Goal: Task Accomplishment & Management: Use online tool/utility

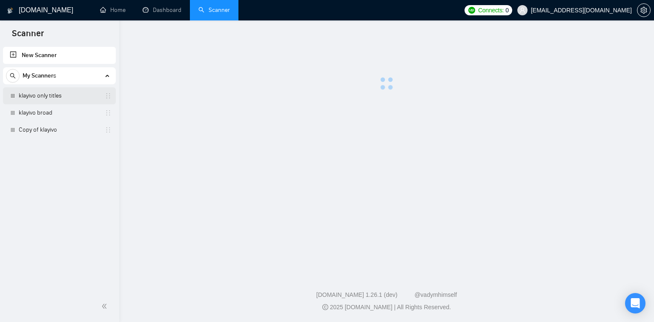
click at [82, 99] on link "klayivo only titles" at bounding box center [59, 95] width 81 height 17
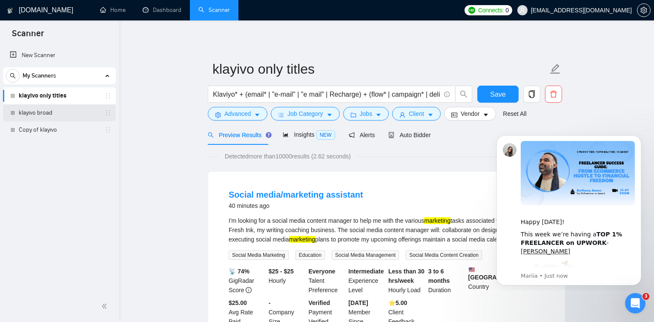
click at [84, 113] on link "klayivo broad" at bounding box center [59, 112] width 81 height 17
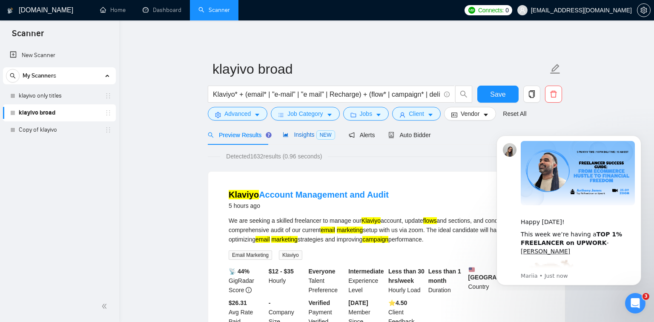
click at [302, 137] on span "Insights NEW" at bounding box center [309, 134] width 52 height 7
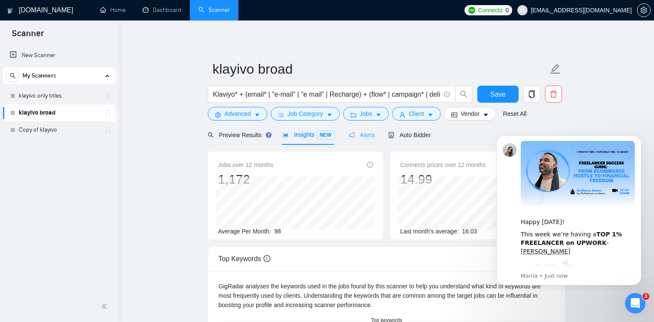
click at [356, 141] on div "Alerts" at bounding box center [362, 135] width 26 height 20
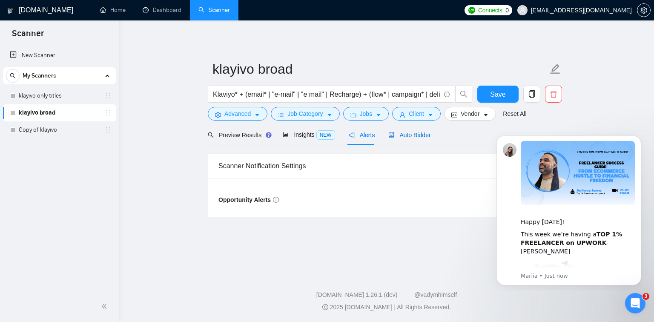
drag, startPoint x: 415, startPoint y: 138, endPoint x: 78, endPoint y: 100, distance: 339.6
click at [415, 138] on div "Auto Bidder" at bounding box center [409, 134] width 42 height 9
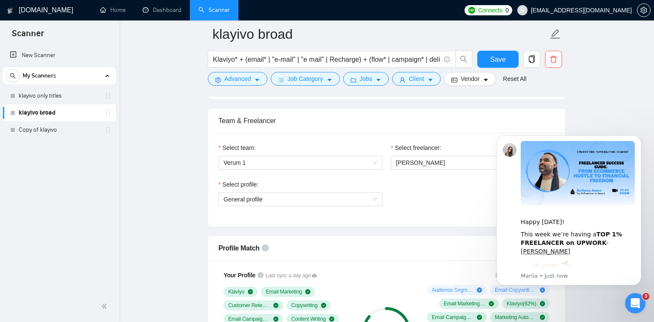
scroll to position [598, 0]
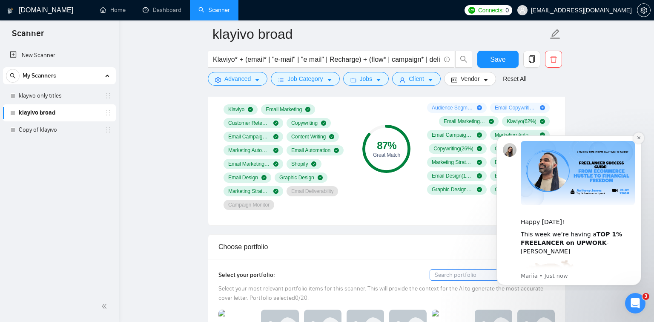
drag, startPoint x: 640, startPoint y: 137, endPoint x: 1107, endPoint y: 266, distance: 484.2
click at [640, 137] on icon "Dismiss notification" at bounding box center [638, 137] width 5 height 5
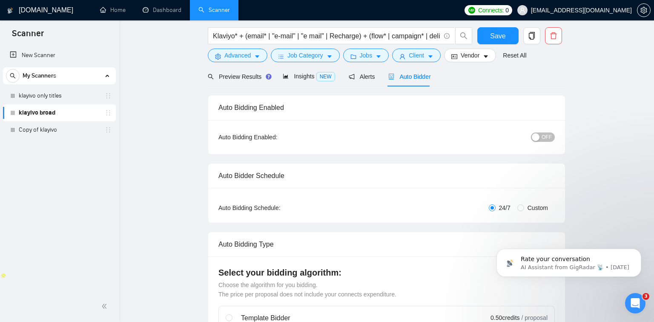
scroll to position [0, 0]
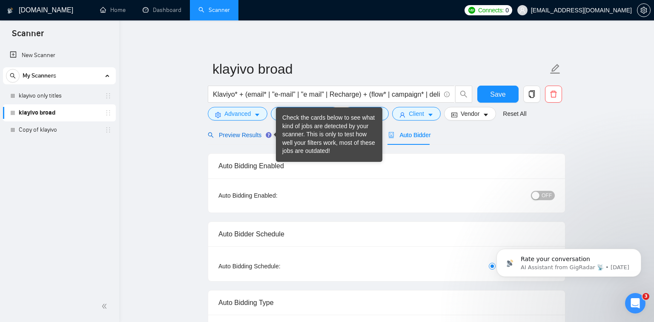
click at [262, 134] on span "Preview Results" at bounding box center [238, 135] width 61 height 7
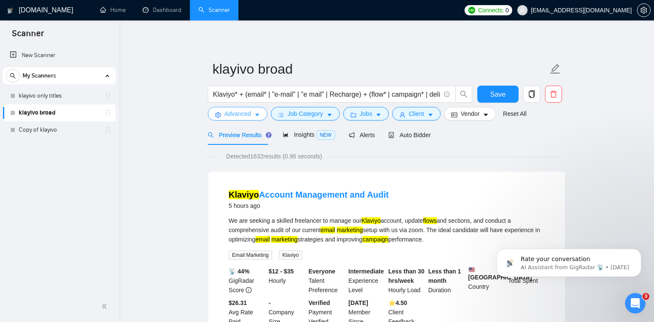
click at [240, 110] on span "Advanced" at bounding box center [237, 113] width 26 height 9
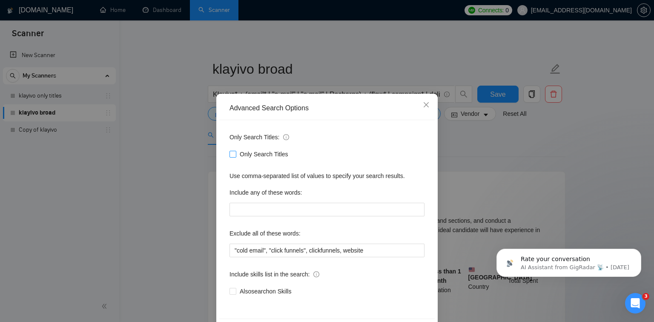
click at [233, 154] on input "Only Search Titles" at bounding box center [232, 154] width 6 height 6
checkbox input "true"
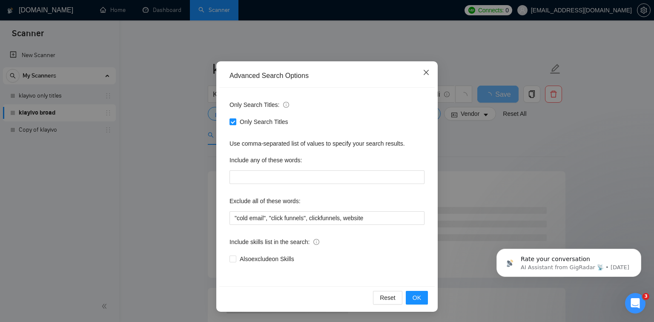
click at [426, 71] on icon "close" at bounding box center [426, 72] width 7 height 7
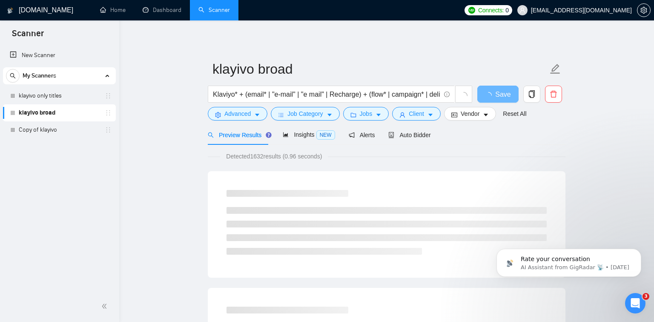
scroll to position [0, 0]
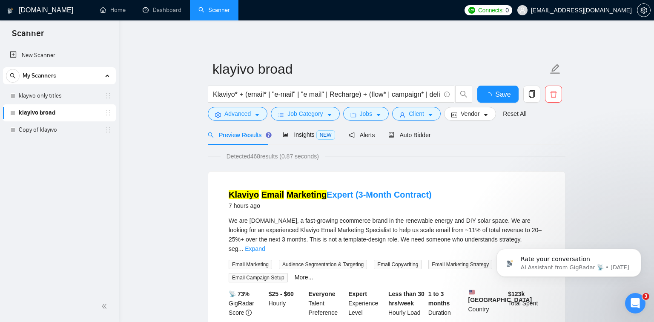
click at [31, 98] on body "Scanner New Scanner My Scanners klayivo only titles klayivo broad Copy of klayi…" at bounding box center [327, 161] width 654 height 322
click at [69, 94] on link "klayivo only titles" at bounding box center [59, 95] width 81 height 17
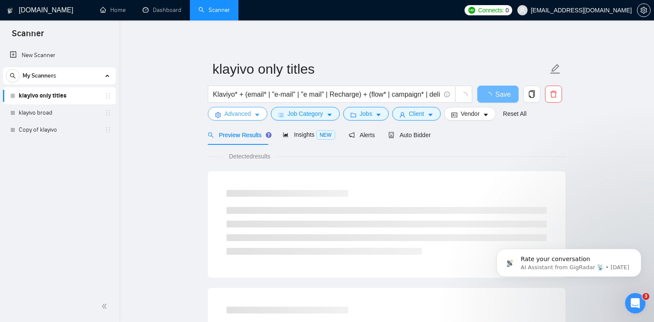
click at [244, 114] on span "Advanced" at bounding box center [237, 113] width 26 height 9
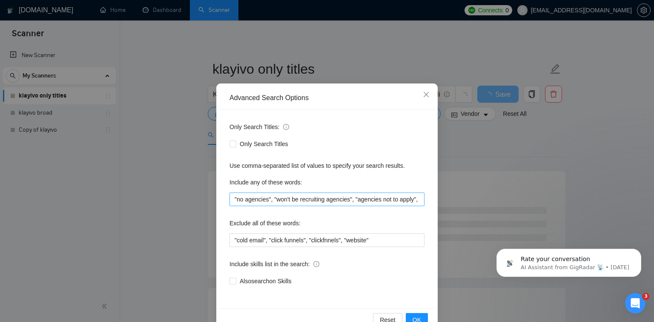
scroll to position [10, 0]
click at [309, 203] on input ""no agencies", "won't be recruiting agencies", "agencies not to apply", "no age…" at bounding box center [326, 199] width 195 height 14
drag, startPoint x: 426, startPoint y: 94, endPoint x: 331, endPoint y: 200, distance: 142.9
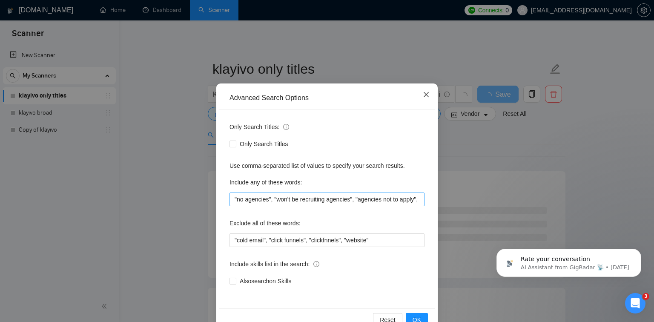
click at [331, 200] on div "Advanced Search Options Only Search Titles: Only Search Titles Use comma-separa…" at bounding box center [326, 208] width 221 height 250
click at [331, 200] on input ""no agencies", "won't be recruiting agencies", "agencies not to apply", "no age…" at bounding box center [326, 199] width 195 height 14
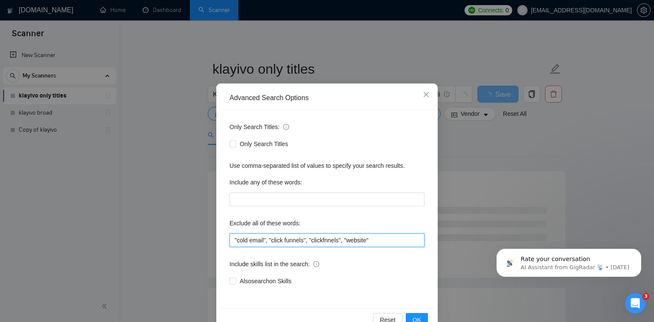
click at [397, 238] on input ""cold email", "click funnels", "clickfnnels", "website"" at bounding box center [326, 240] width 195 height 14
paste input ""no agencies", "won't be recruiting agencies", "agencies not to apply", "no age…"
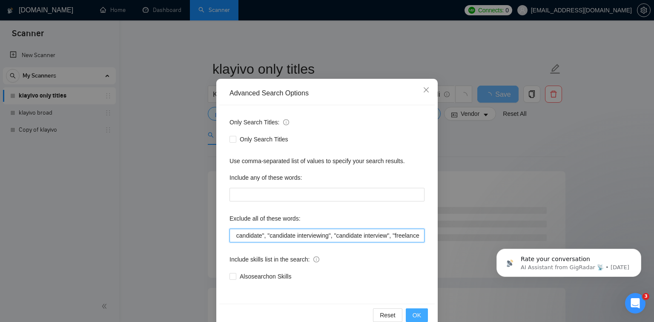
scroll to position [32, 0]
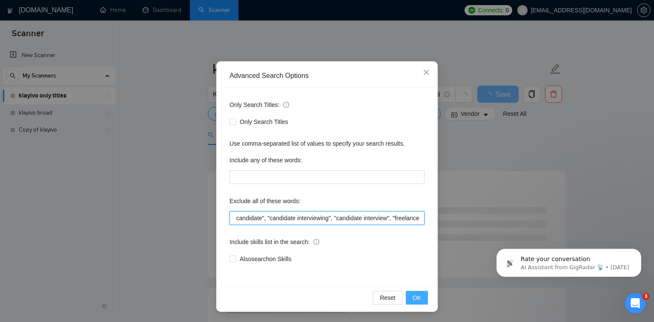
type input ""cold email", "click funnels", "clickfnnels", "website", "no agencies", "won't …"
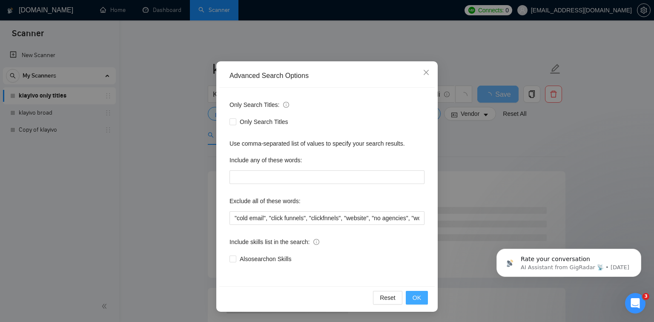
click at [415, 298] on span "OK" at bounding box center [416, 297] width 9 height 9
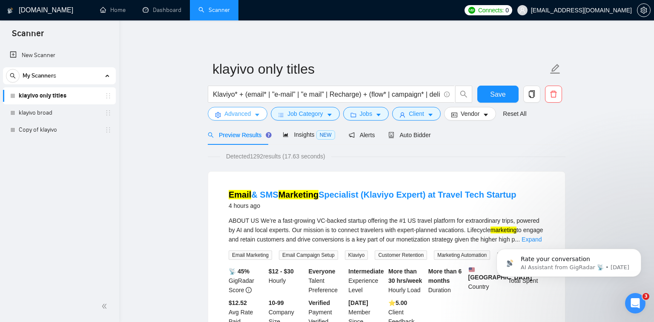
click at [252, 115] on button "Advanced" at bounding box center [238, 114] width 60 height 14
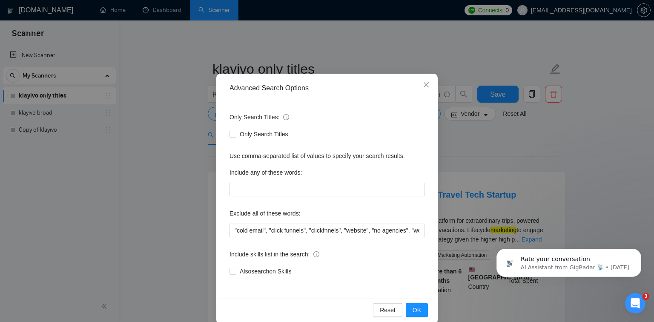
scroll to position [32, 0]
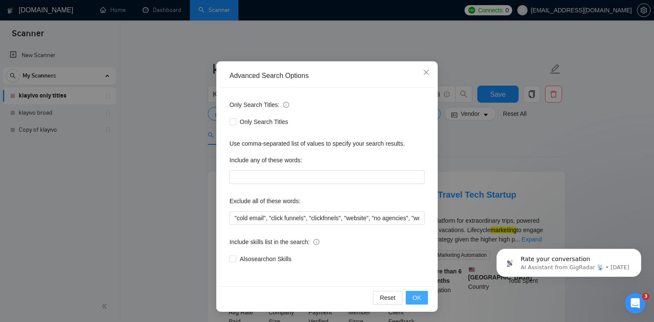
drag, startPoint x: 413, startPoint y: 298, endPoint x: 401, endPoint y: 274, distance: 27.0
click at [414, 298] on span "OK" at bounding box center [416, 297] width 9 height 9
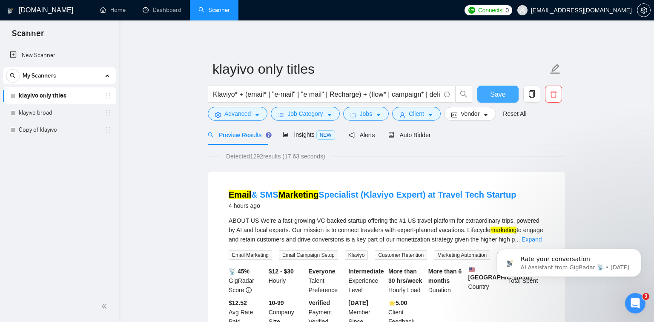
click at [500, 94] on span "Save" at bounding box center [497, 94] width 15 height 11
click at [252, 116] on button "Advanced" at bounding box center [238, 114] width 60 height 14
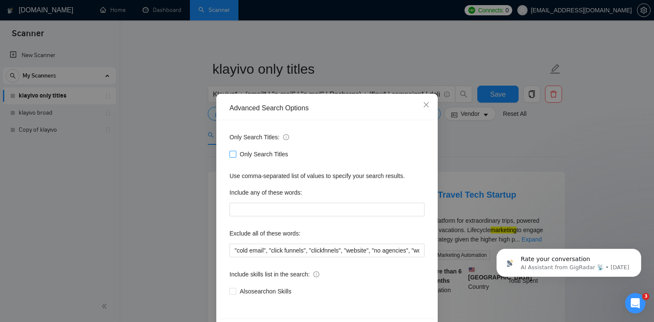
click at [235, 156] on input "Only Search Titles" at bounding box center [232, 154] width 6 height 6
checkbox input "true"
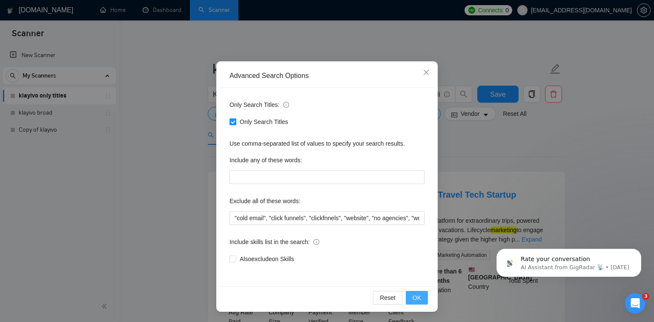
click at [416, 299] on span "OK" at bounding box center [416, 297] width 9 height 9
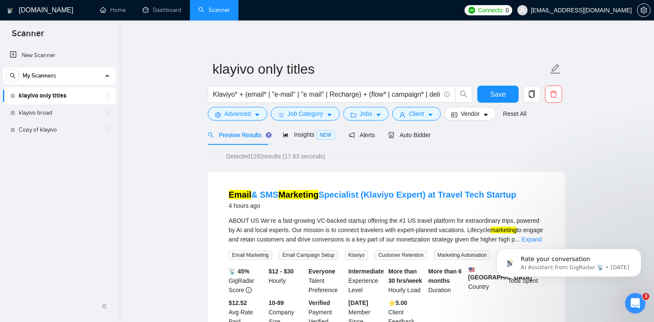
scroll to position [0, 0]
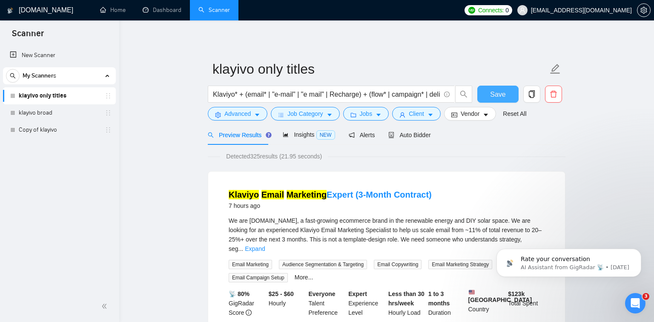
click at [513, 94] on button "Save" at bounding box center [497, 94] width 41 height 17
click at [389, 132] on icon "robot" at bounding box center [391, 135] width 6 height 6
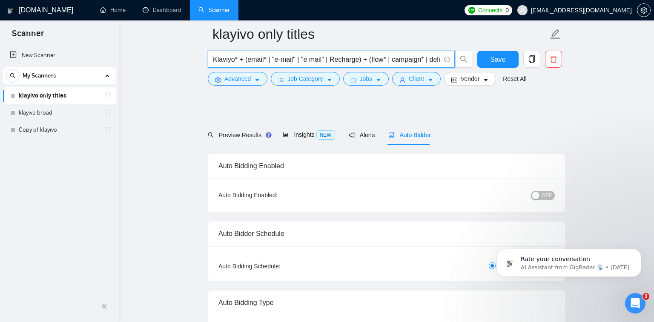
scroll to position [77, 0]
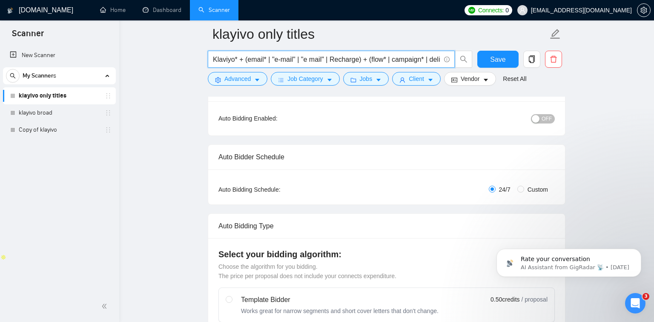
click at [294, 57] on input "Klaviyo* + (email* | "e-mail" | "e mail" | Recharge) + (flow* | campaign* | del…" at bounding box center [326, 59] width 227 height 11
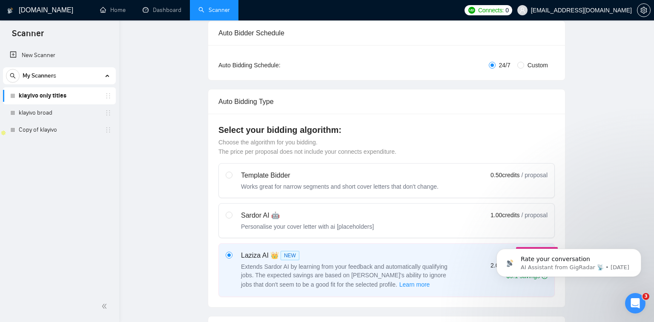
scroll to position [0, 0]
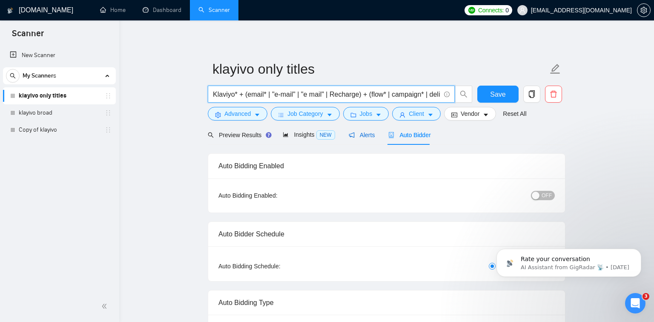
click at [363, 136] on span "Alerts" at bounding box center [362, 135] width 26 height 7
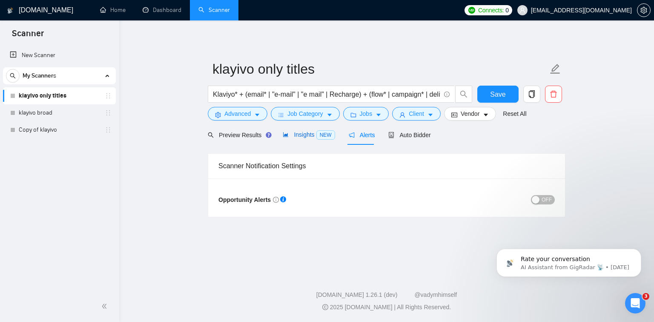
click at [318, 137] on span "NEW" at bounding box center [325, 134] width 19 height 9
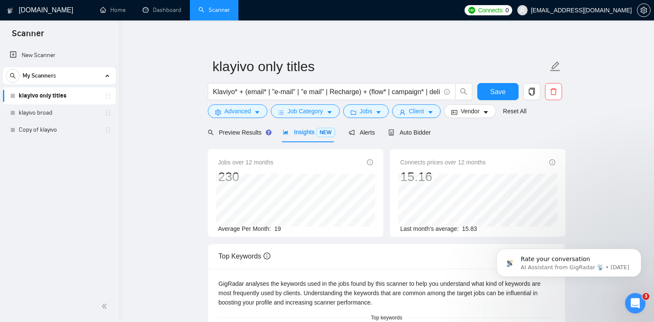
scroll to position [3, 0]
click at [239, 126] on div "Preview Results" at bounding box center [238, 131] width 61 height 20
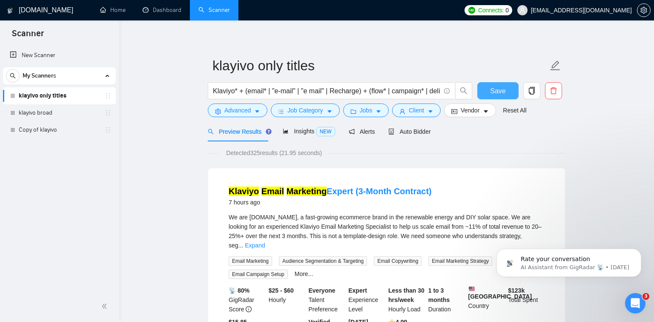
click at [497, 92] on span "Save" at bounding box center [497, 91] width 15 height 11
click at [315, 132] on span "Insights NEW" at bounding box center [309, 131] width 52 height 7
